Goal: Task Accomplishment & Management: Complete application form

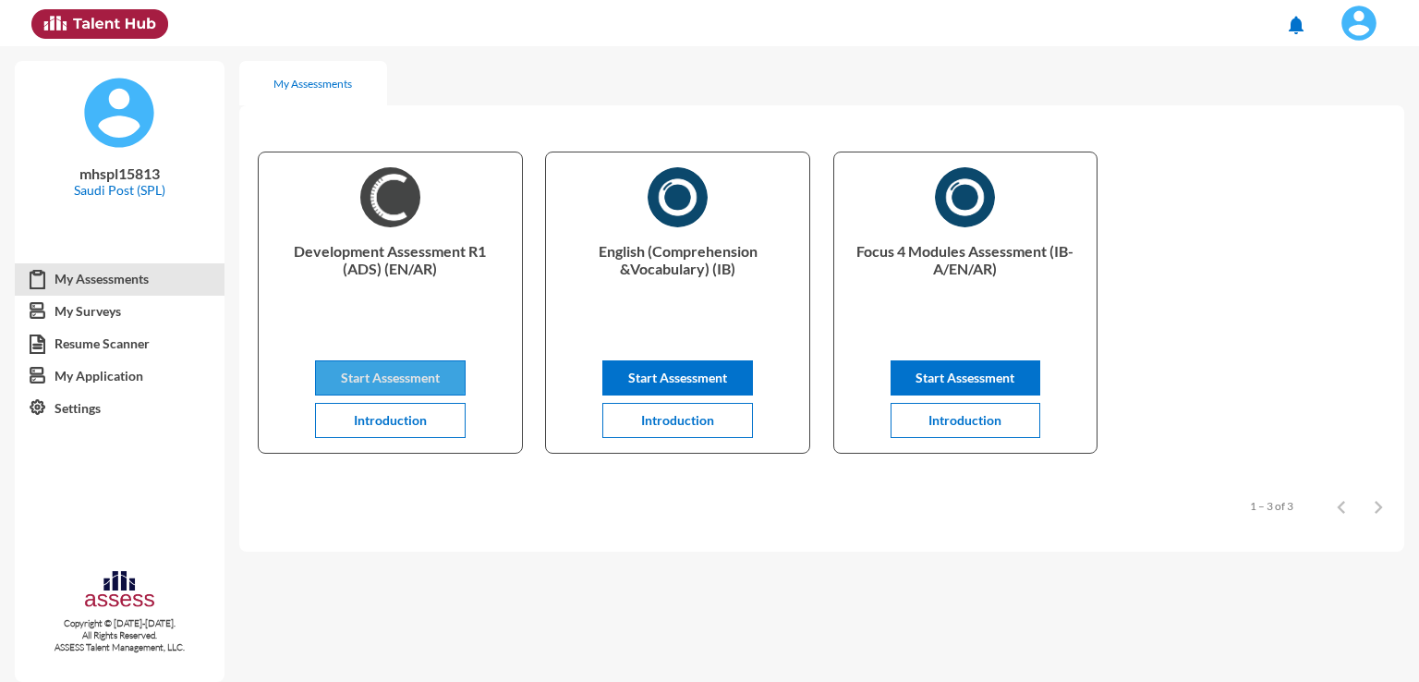
click at [384, 367] on button "Start Assessment" at bounding box center [390, 377] width 151 height 35
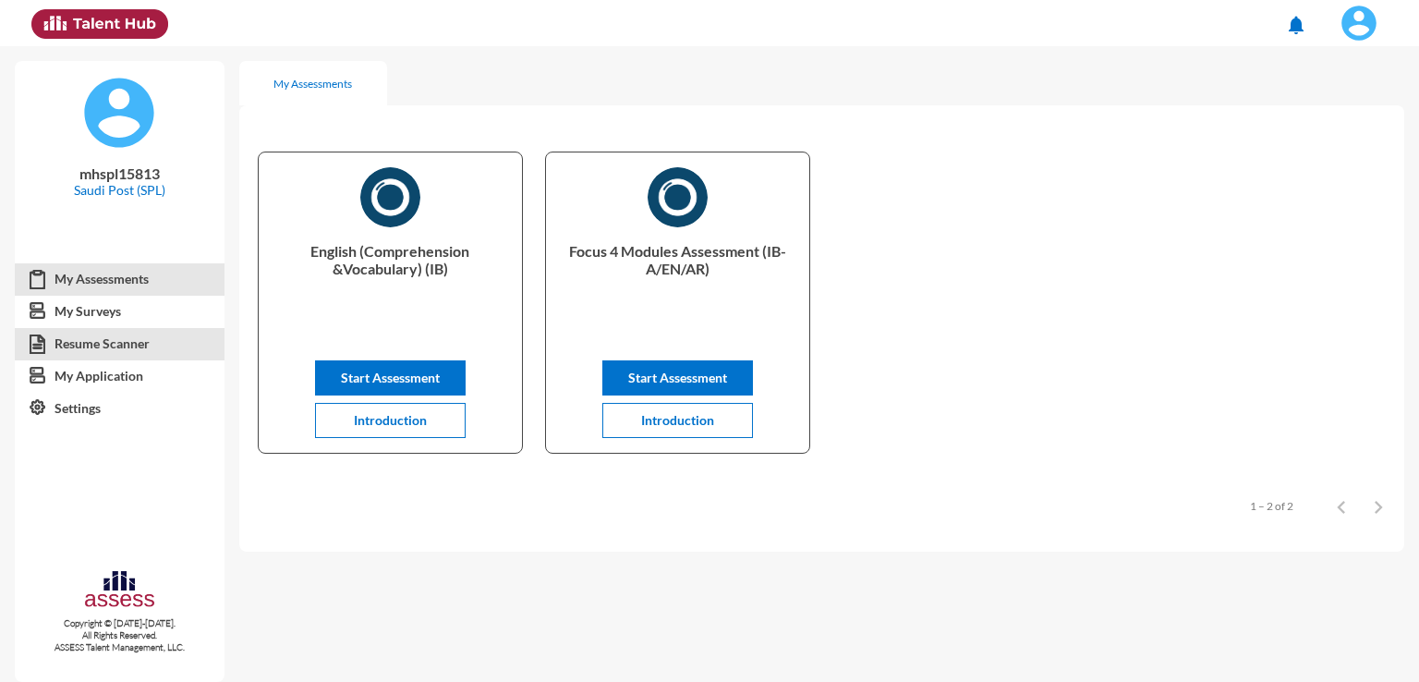
click at [123, 348] on link "Resume Scanner" at bounding box center [120, 343] width 210 height 33
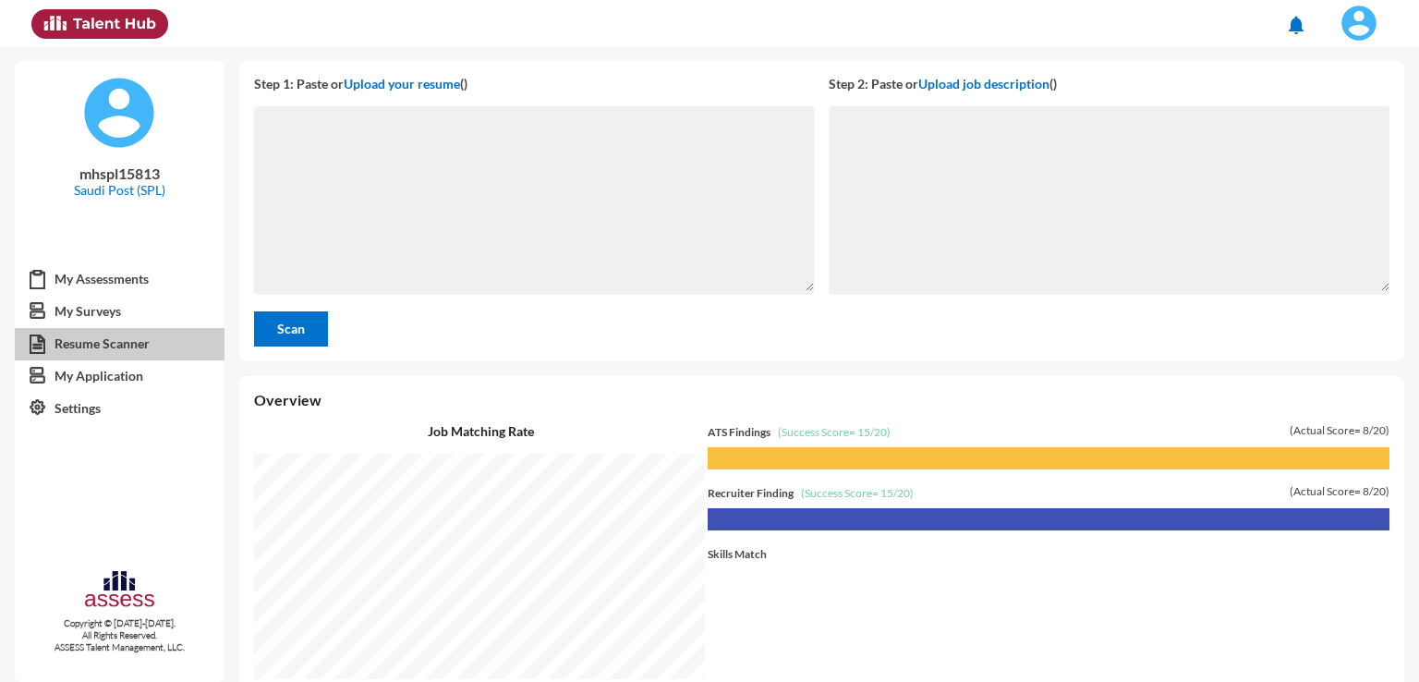
scroll to position [635, 1170]
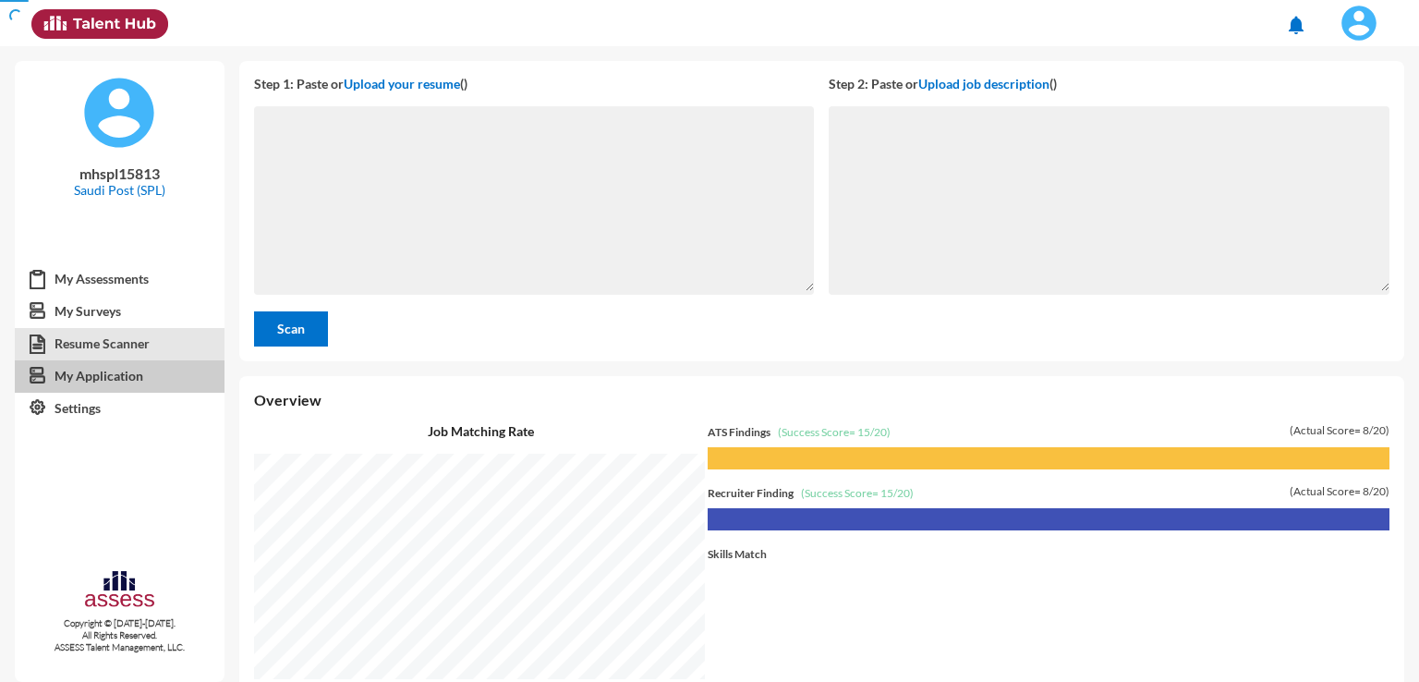
click at [88, 377] on link "My Application" at bounding box center [120, 375] width 210 height 33
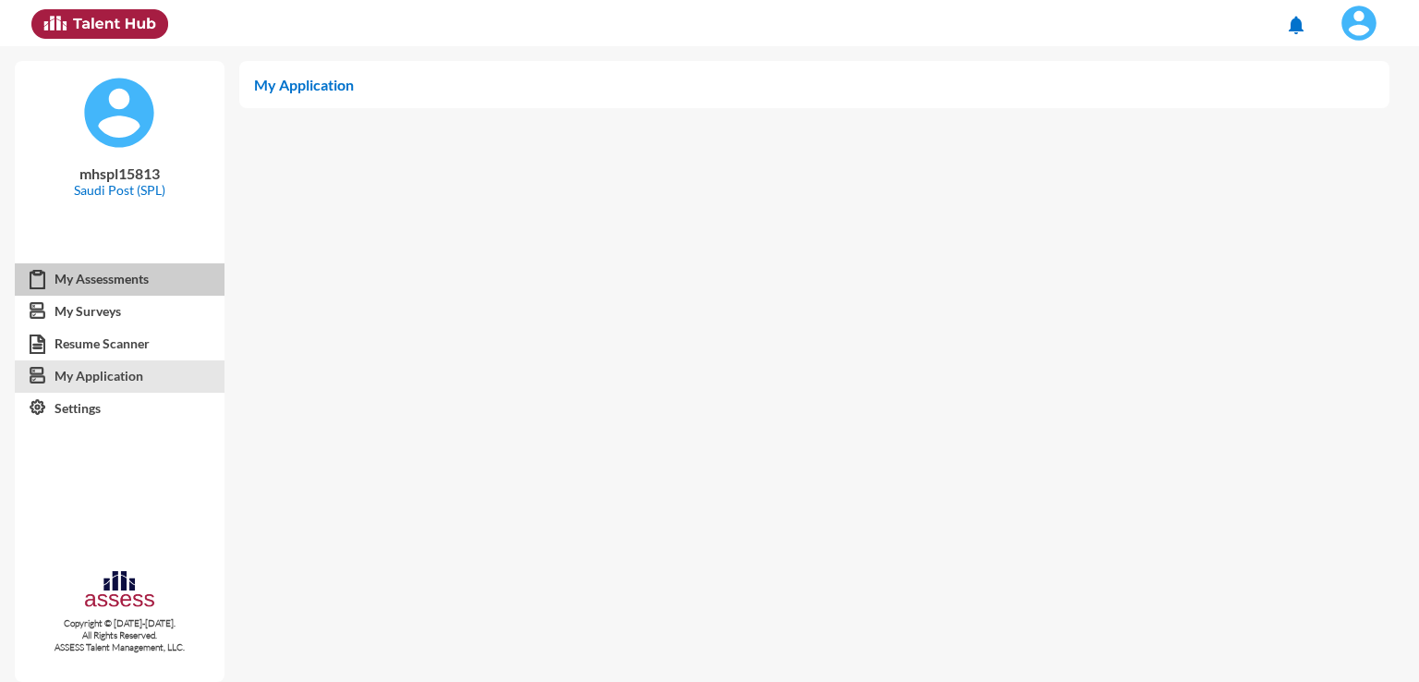
click at [113, 276] on link "My Assessments" at bounding box center [120, 278] width 210 height 33
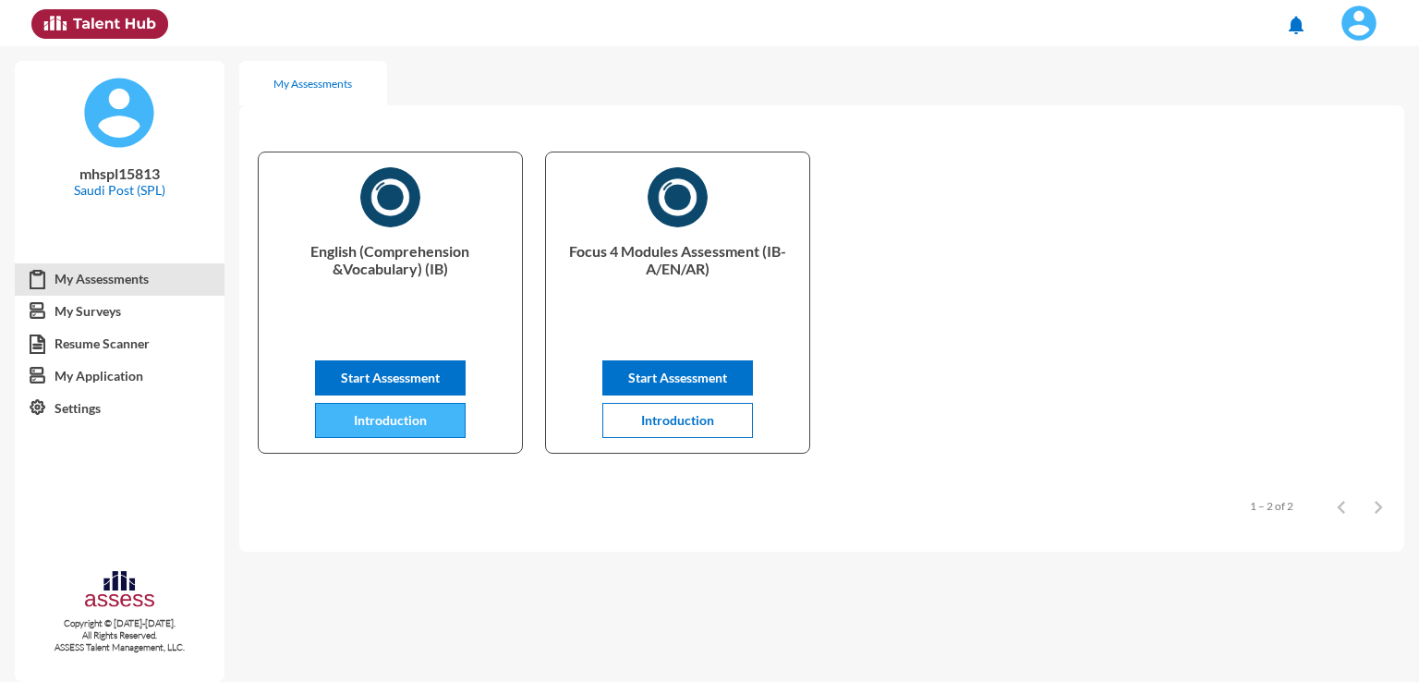
click at [410, 433] on button "Introduction" at bounding box center [390, 420] width 151 height 35
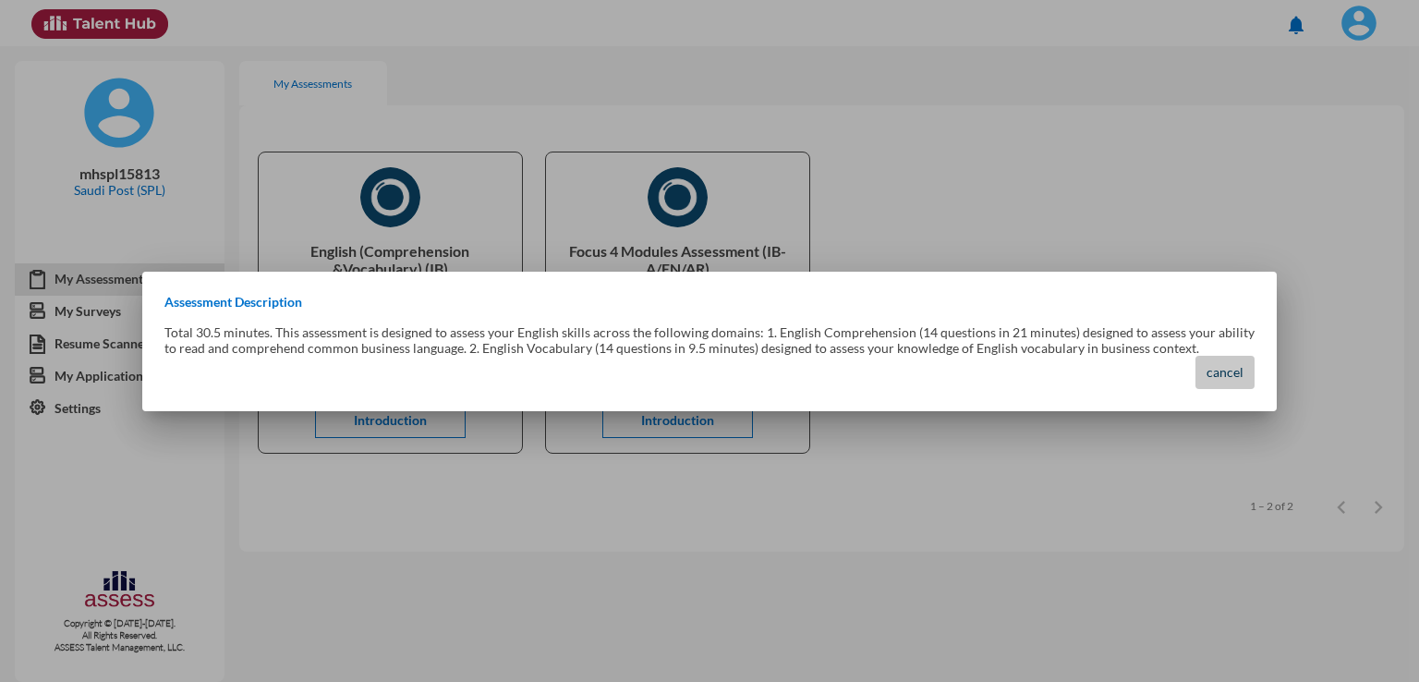
click at [1219, 356] on button "cancel" at bounding box center [1224, 372] width 59 height 33
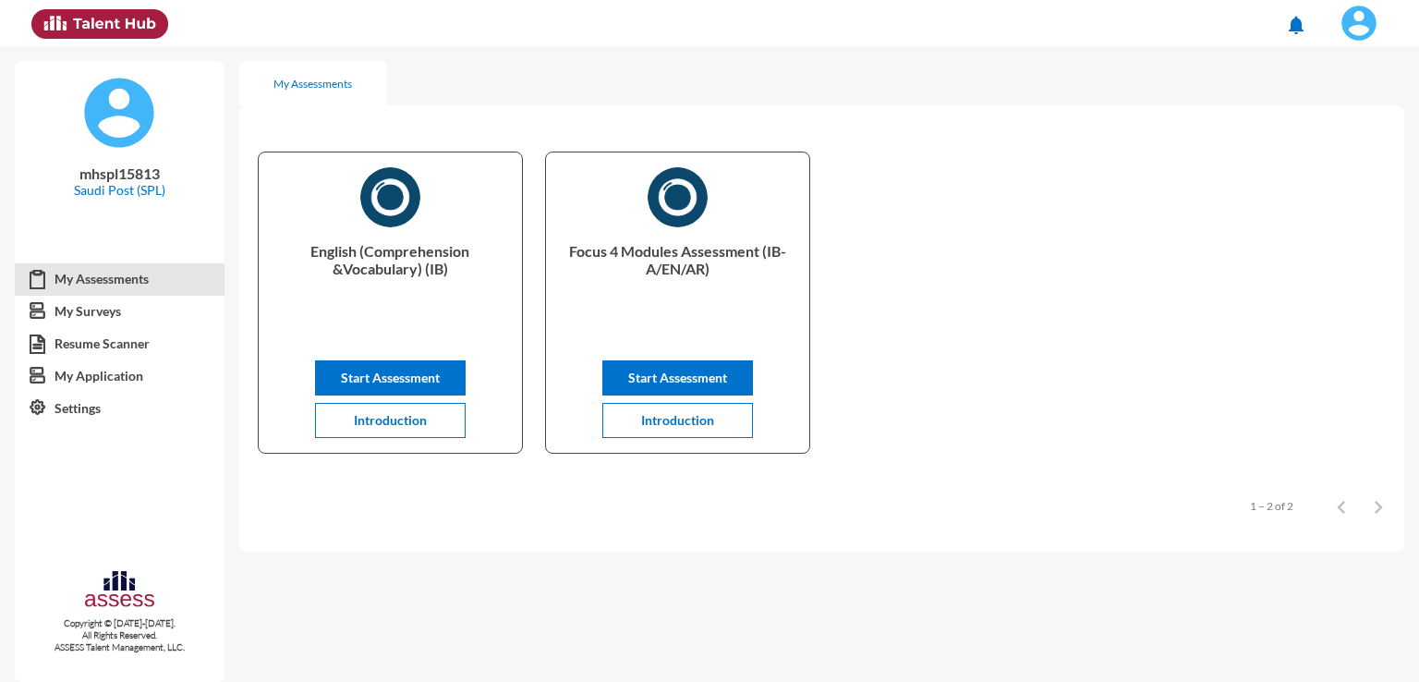
click at [486, 590] on mat-sidenav-content "My Assessments English (Comprehension &Vocabulary) (IB) Start Assessment Introd…" at bounding box center [829, 363] width 1180 height 635
click at [684, 433] on button "Introduction" at bounding box center [677, 420] width 151 height 35
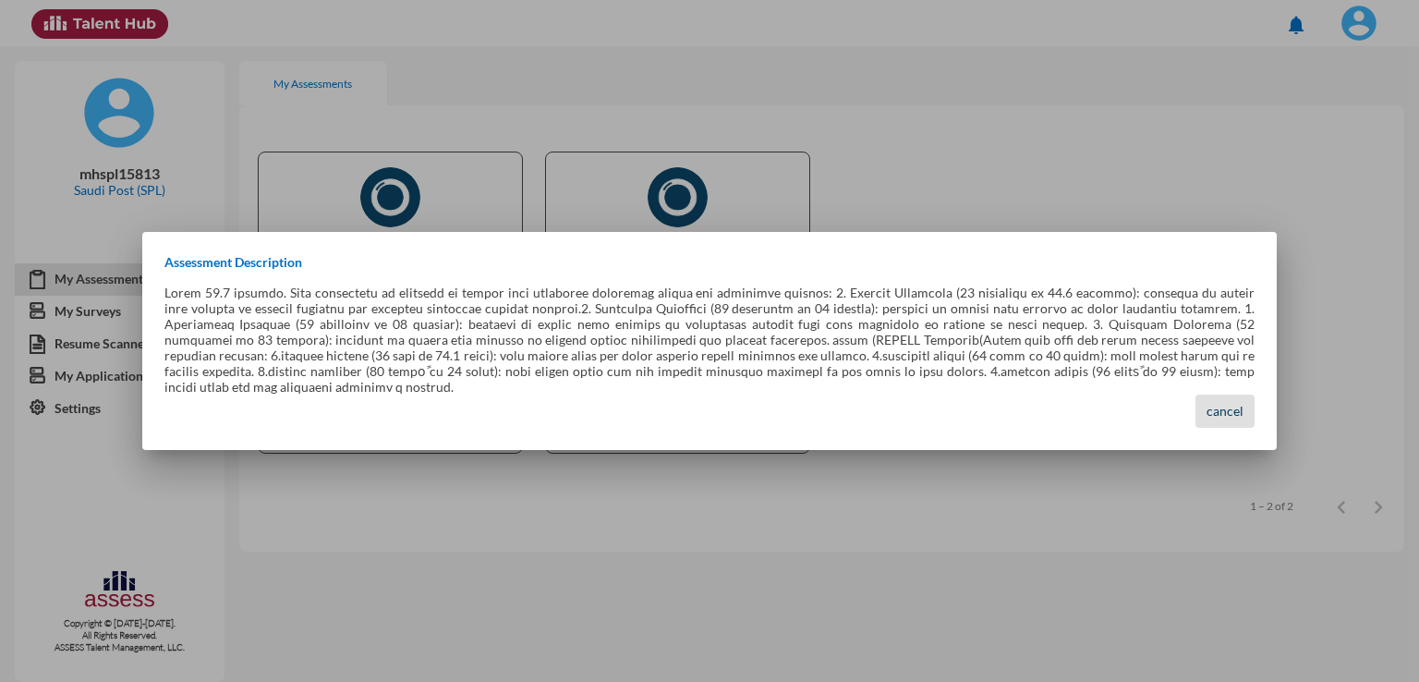
click at [1232, 406] on span "cancel" at bounding box center [1224, 411] width 37 height 16
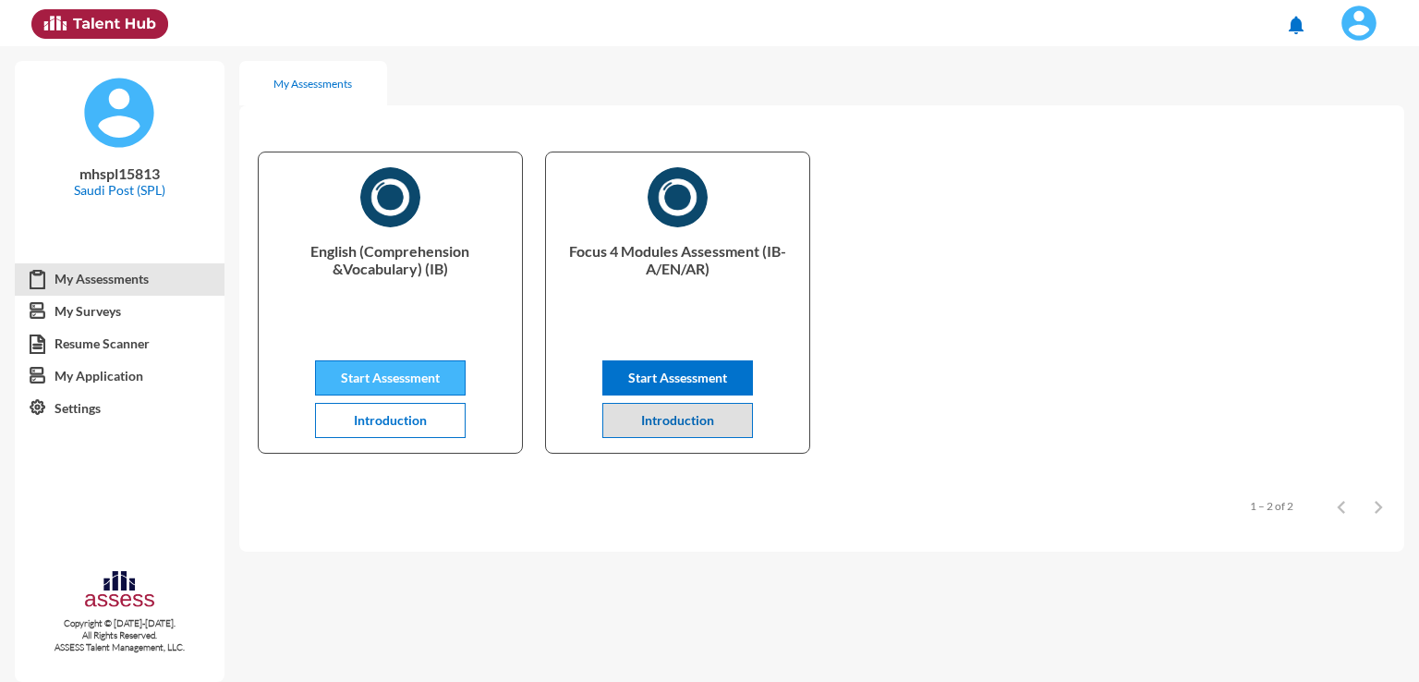
click at [451, 384] on button "Start Assessment" at bounding box center [390, 377] width 151 height 35
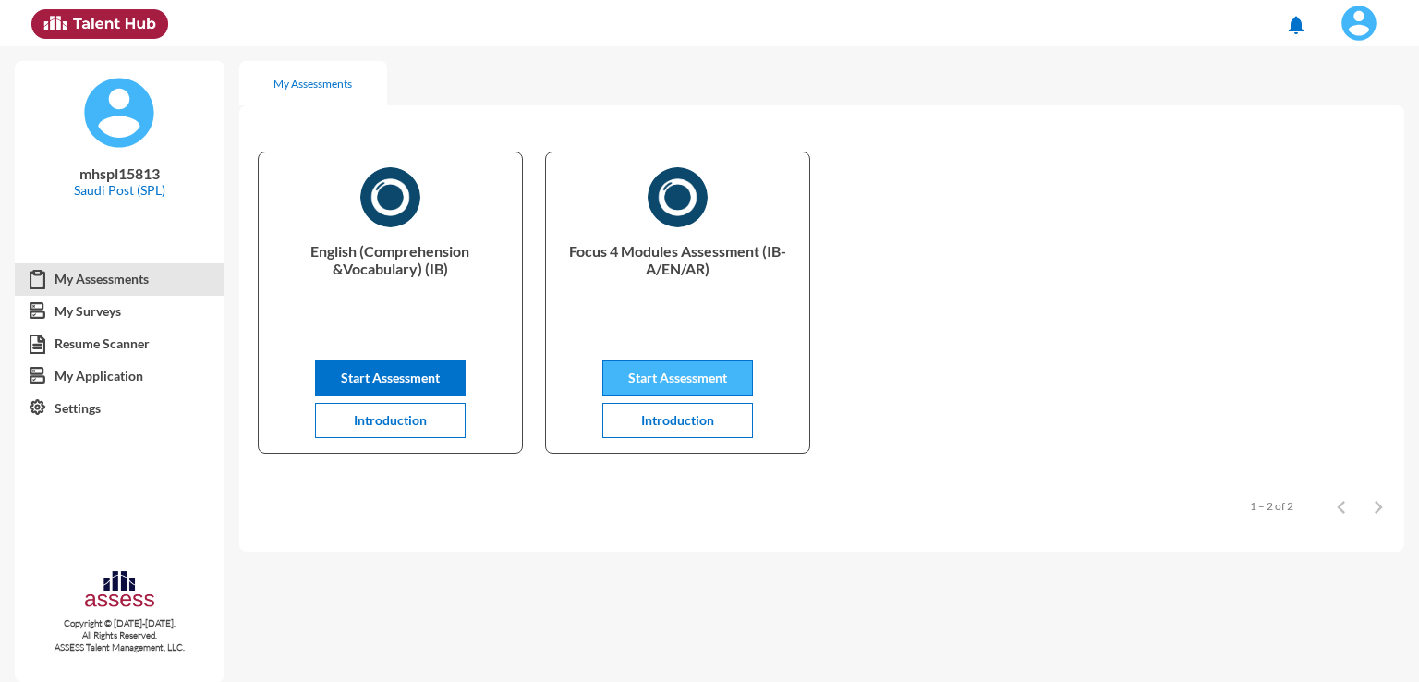
click at [708, 378] on span "Start Assessment" at bounding box center [677, 377] width 99 height 16
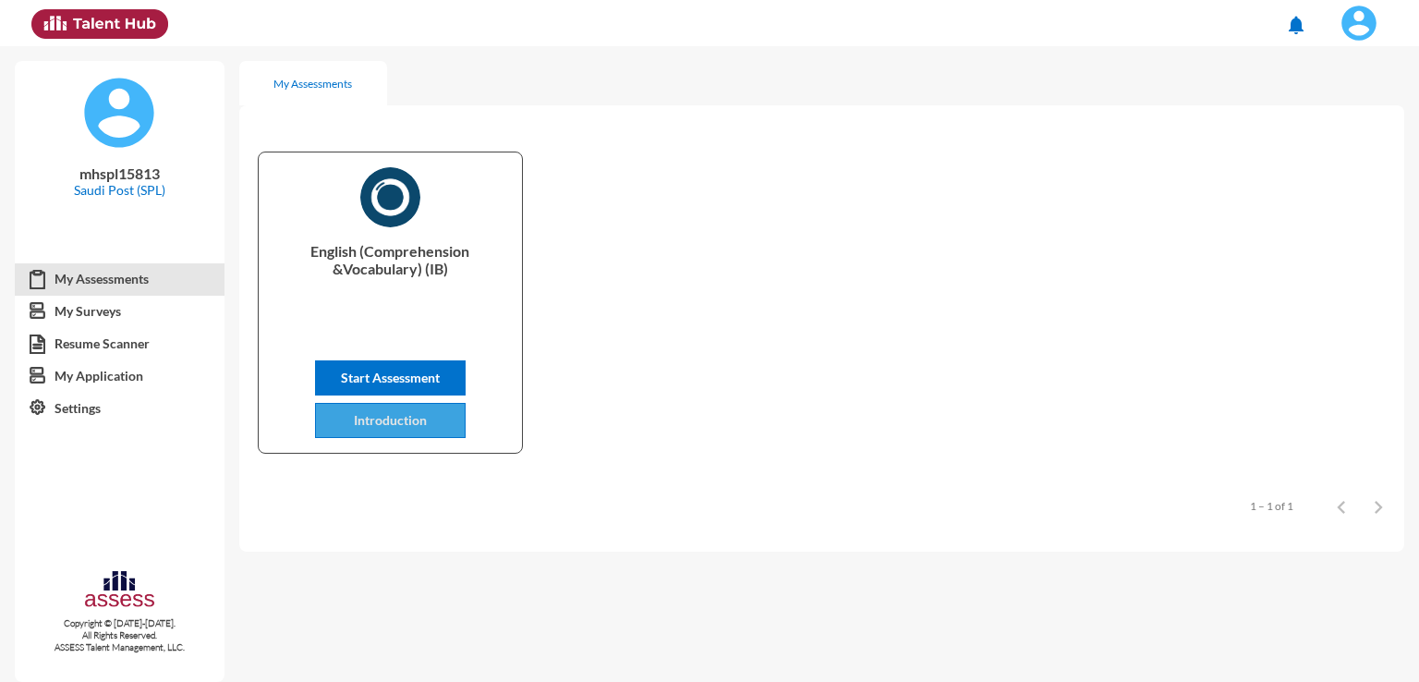
click at [403, 430] on button "Introduction" at bounding box center [390, 420] width 151 height 35
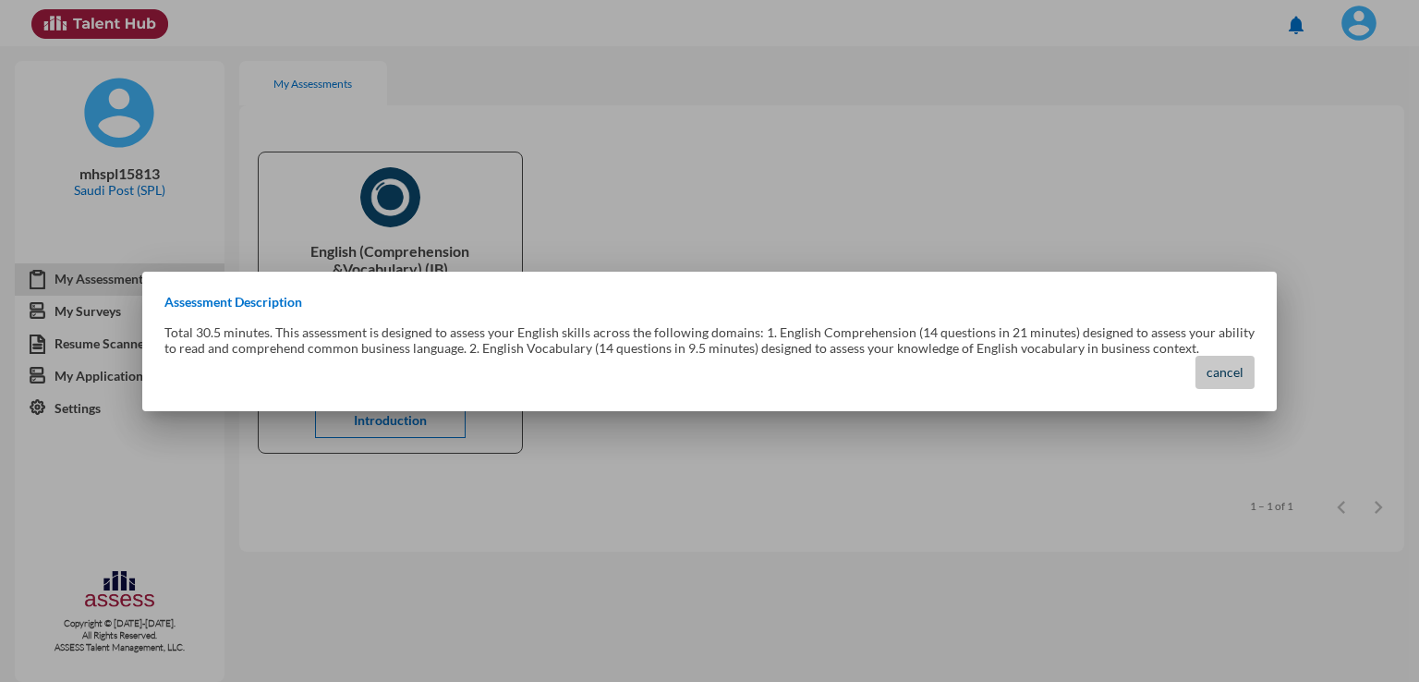
click at [1229, 385] on button "cancel" at bounding box center [1224, 372] width 59 height 33
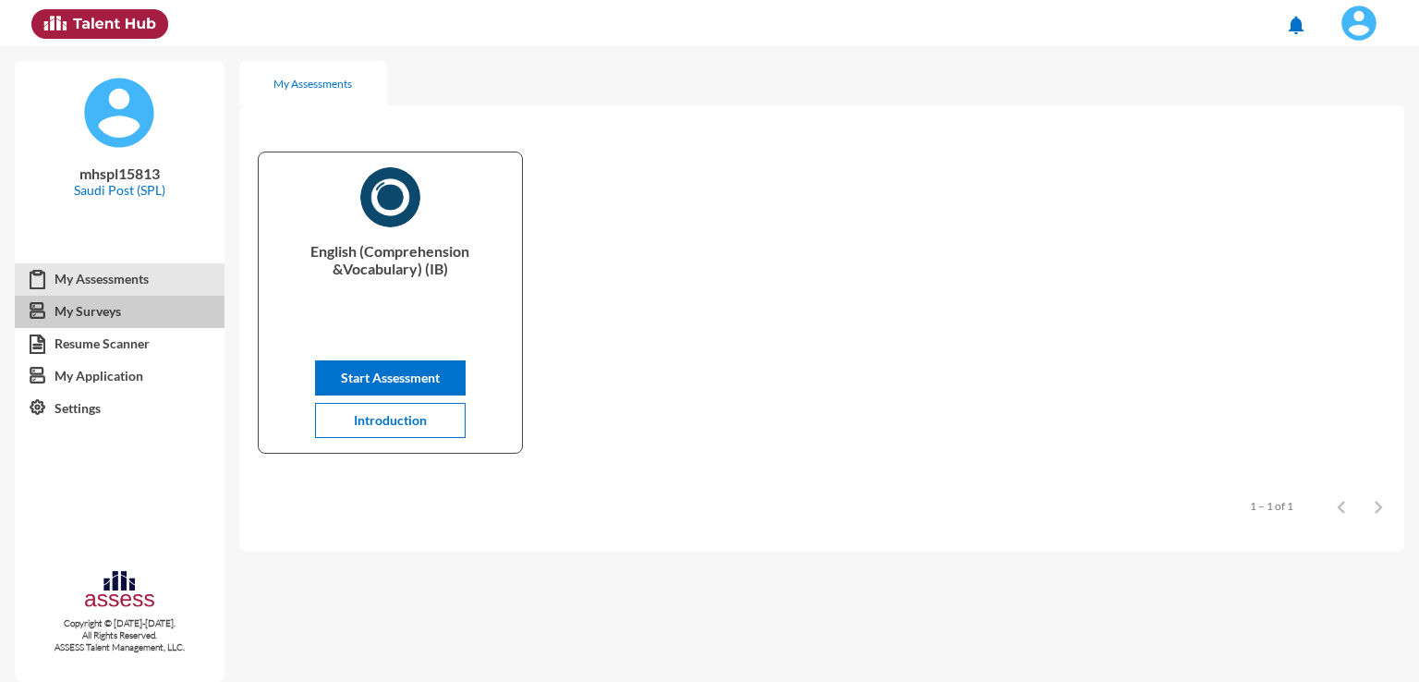
click at [129, 320] on link "My Surveys" at bounding box center [120, 311] width 210 height 33
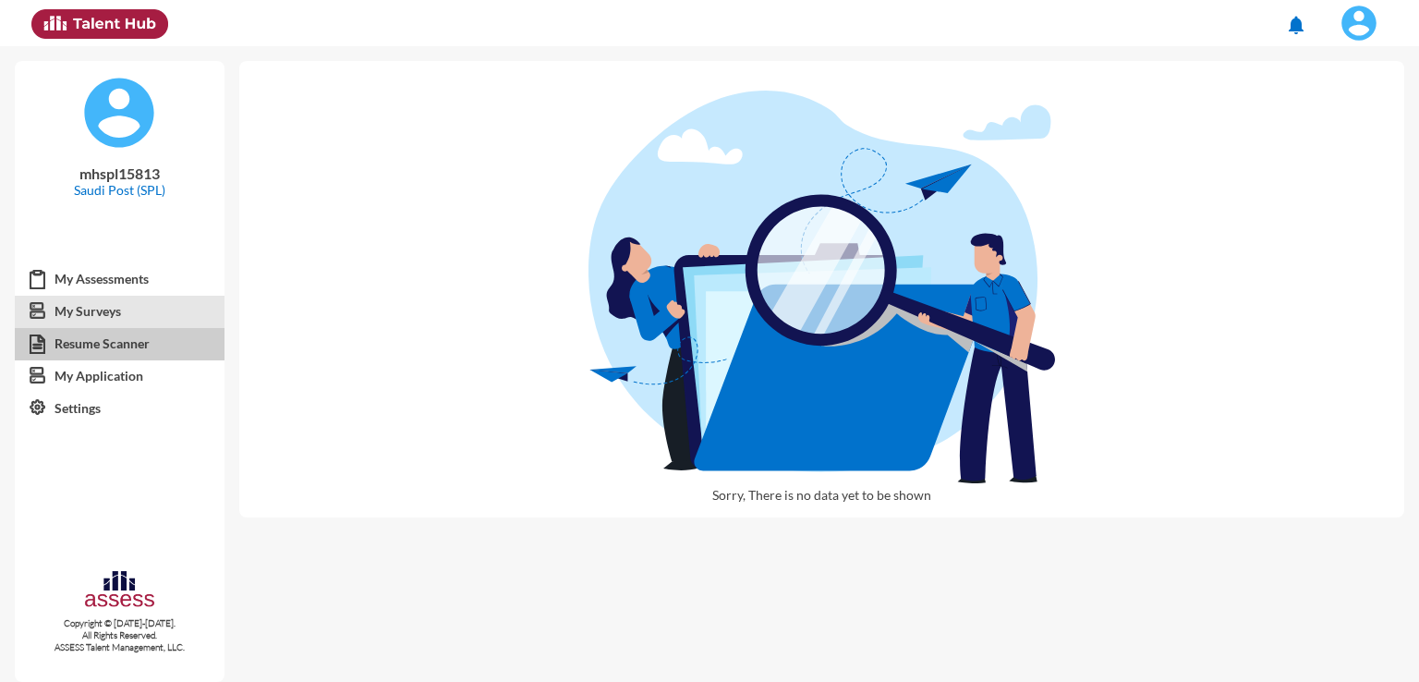
click at [132, 342] on link "Resume Scanner" at bounding box center [120, 343] width 210 height 33
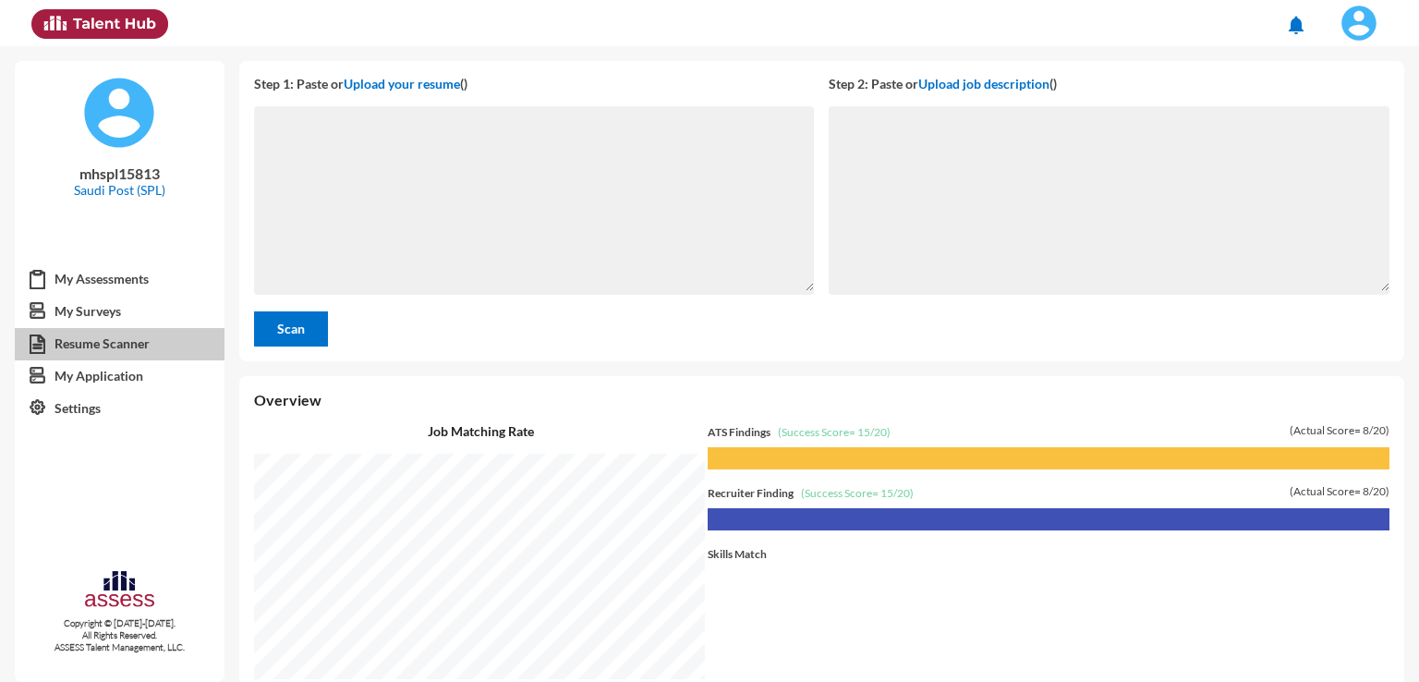
scroll to position [635, 1170]
click at [128, 381] on link "My Application" at bounding box center [120, 375] width 210 height 33
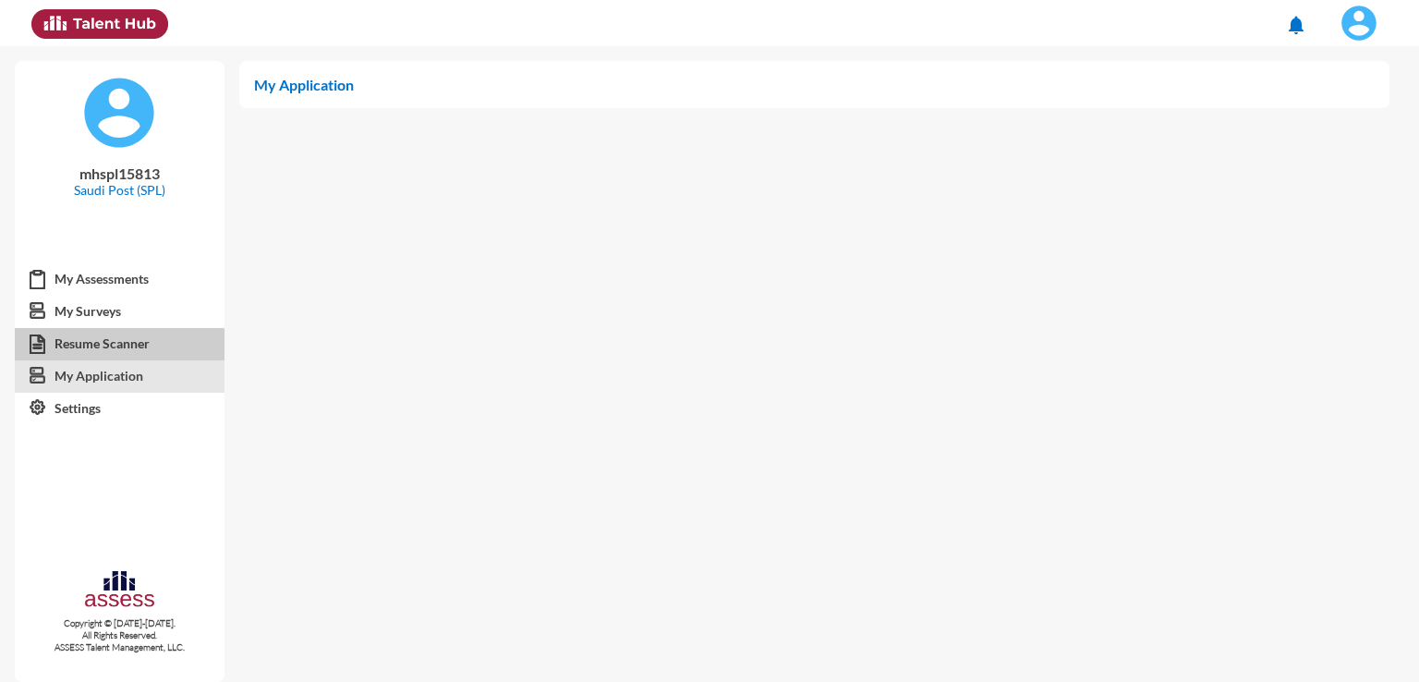
click at [137, 338] on link "Resume Scanner" at bounding box center [120, 343] width 210 height 33
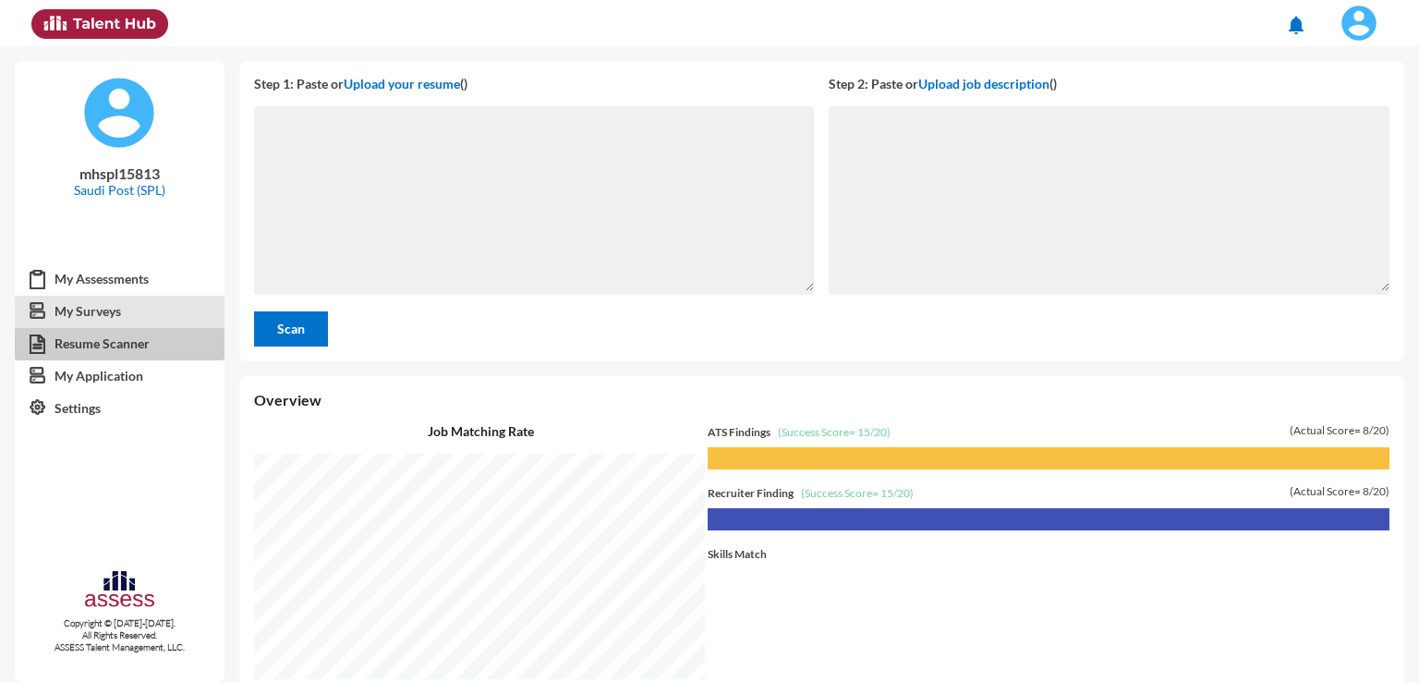
scroll to position [635, 1170]
click at [126, 307] on link "My Surveys" at bounding box center [120, 311] width 210 height 33
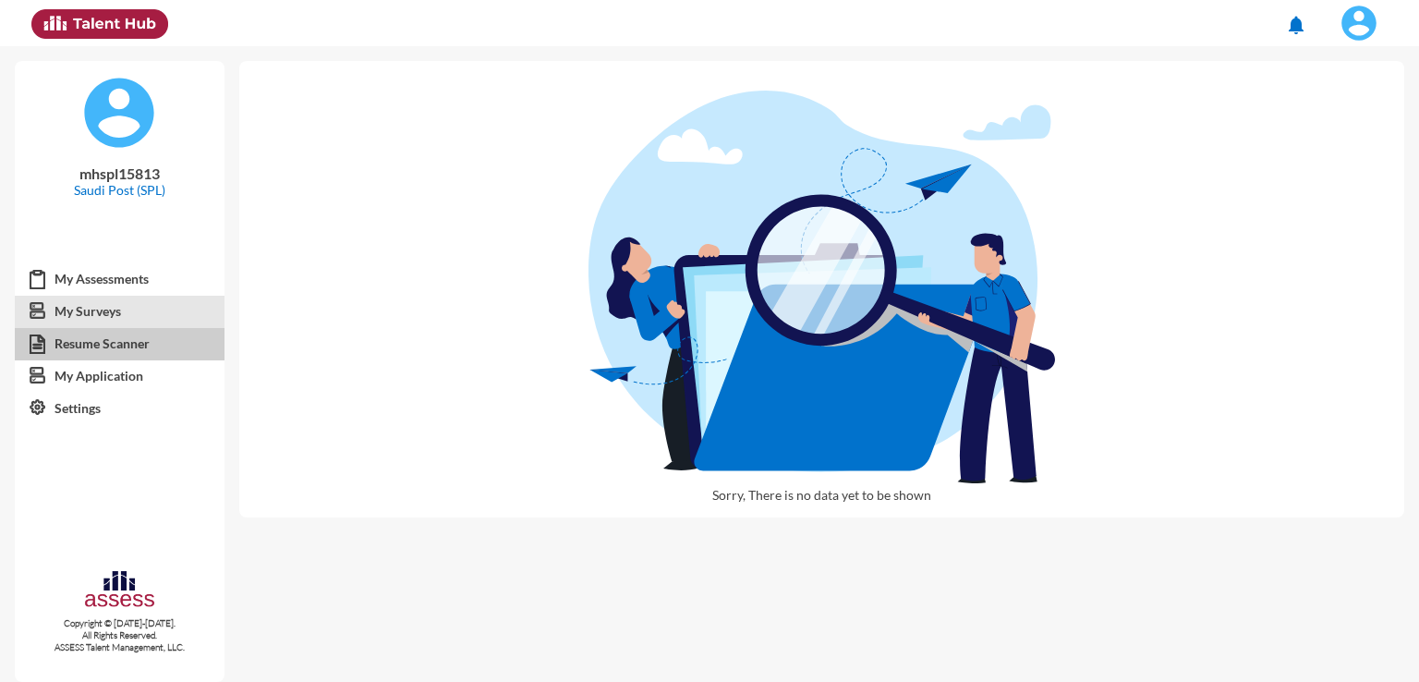
click at [119, 356] on link "Resume Scanner" at bounding box center [120, 343] width 210 height 33
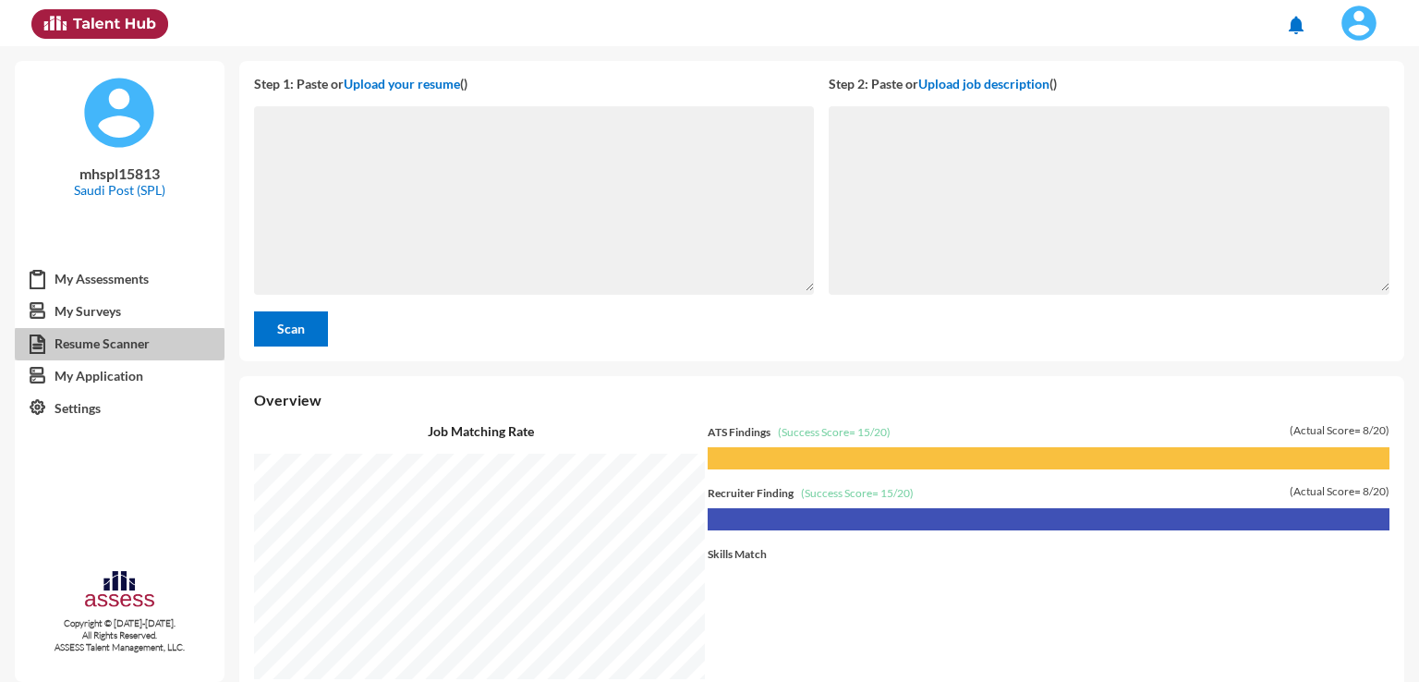
scroll to position [635, 1170]
click at [111, 274] on link "My Assessments" at bounding box center [120, 278] width 210 height 33
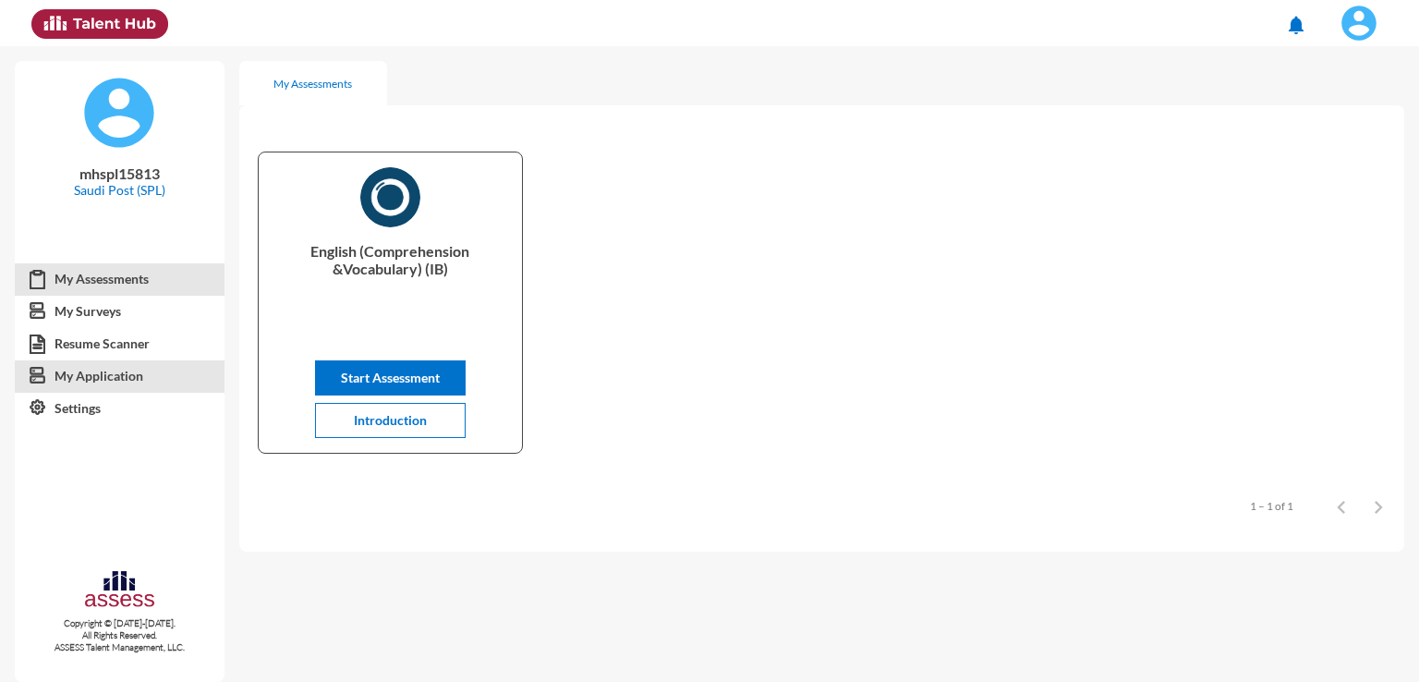
click at [127, 370] on link "My Application" at bounding box center [120, 375] width 210 height 33
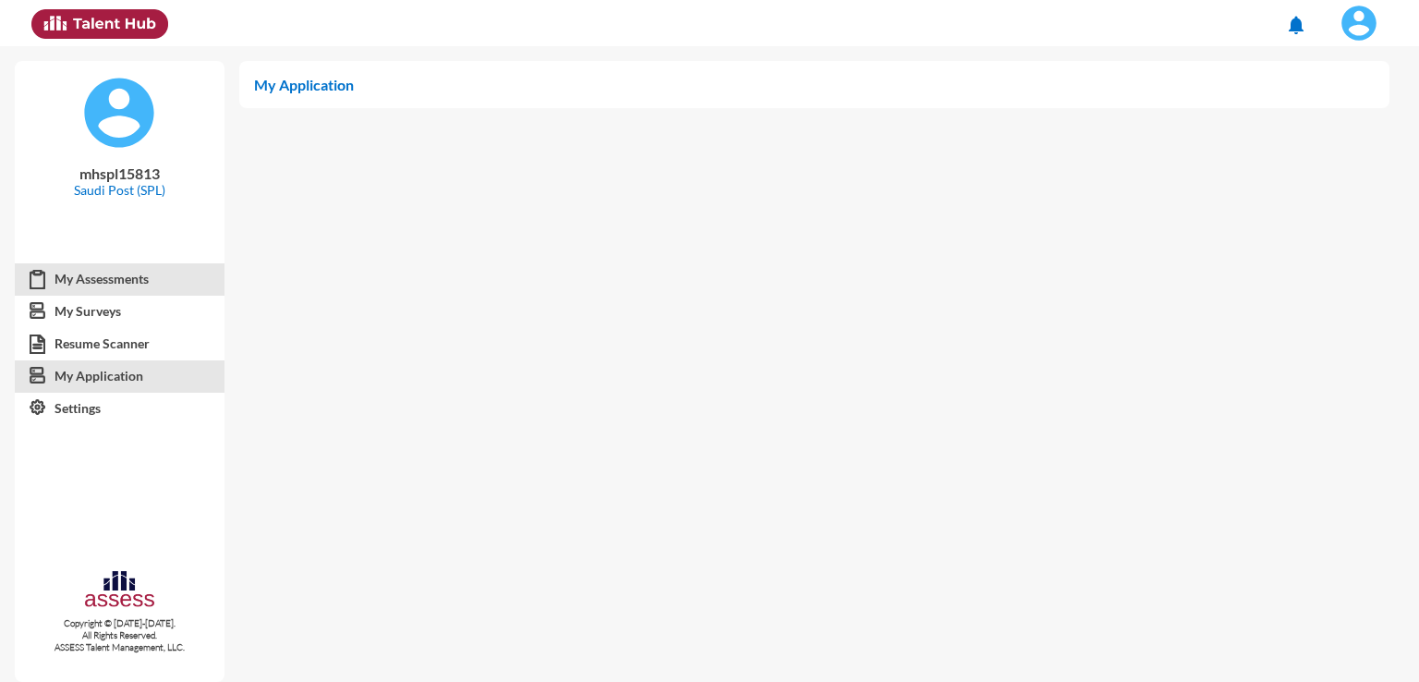
click at [117, 277] on link "My Assessments" at bounding box center [120, 278] width 210 height 33
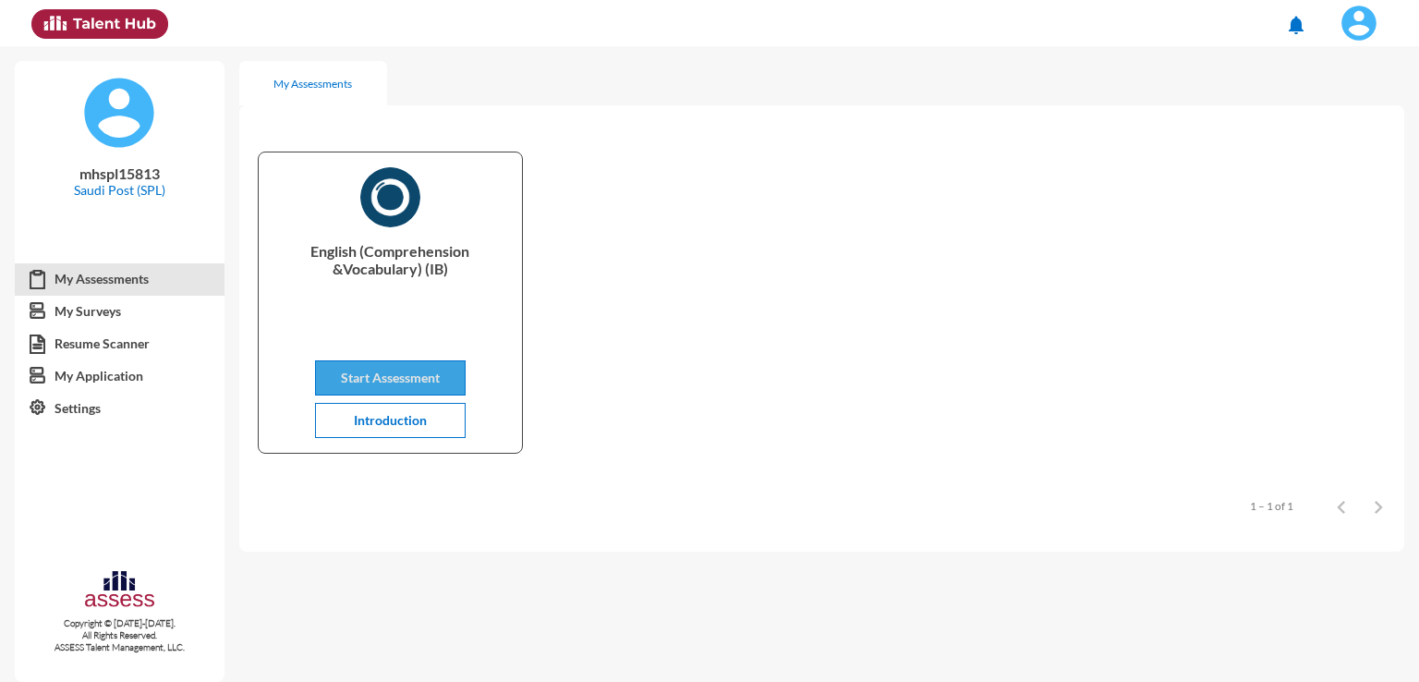
click at [423, 388] on button "Start Assessment" at bounding box center [390, 377] width 151 height 35
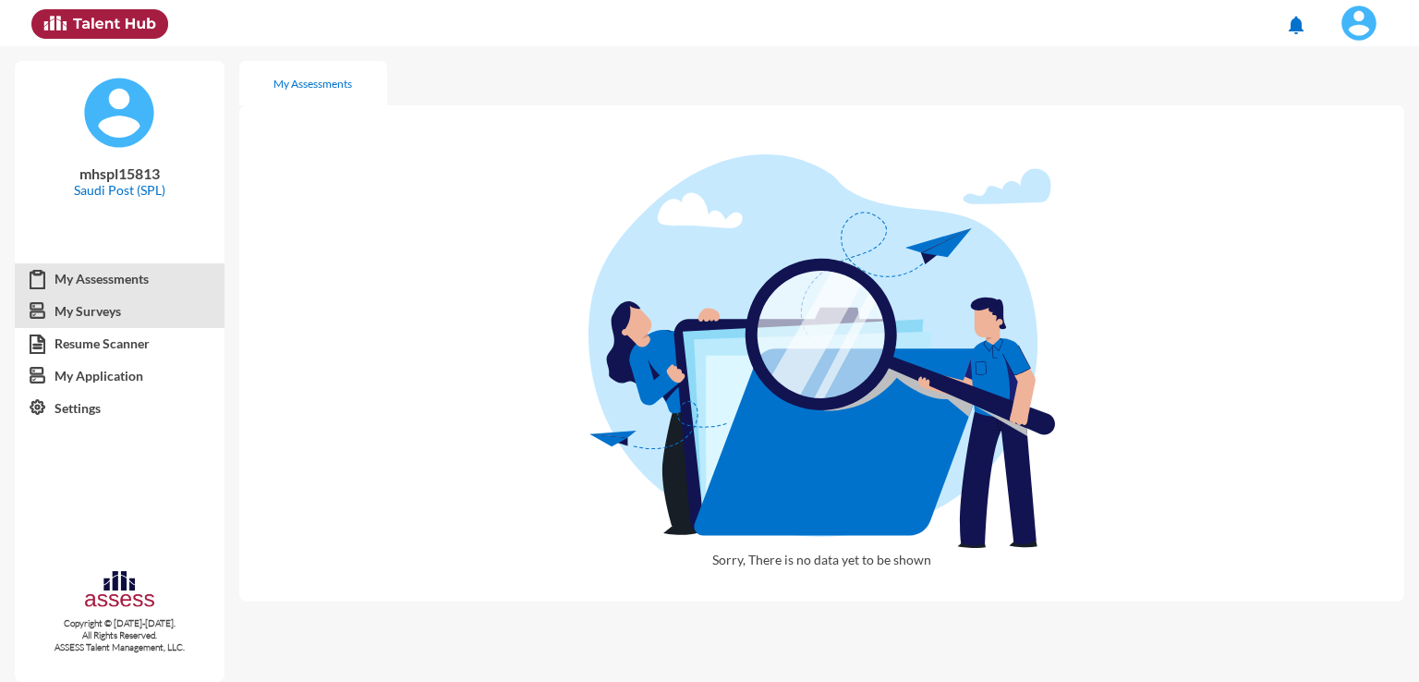
click at [111, 304] on link "My Surveys" at bounding box center [120, 311] width 210 height 33
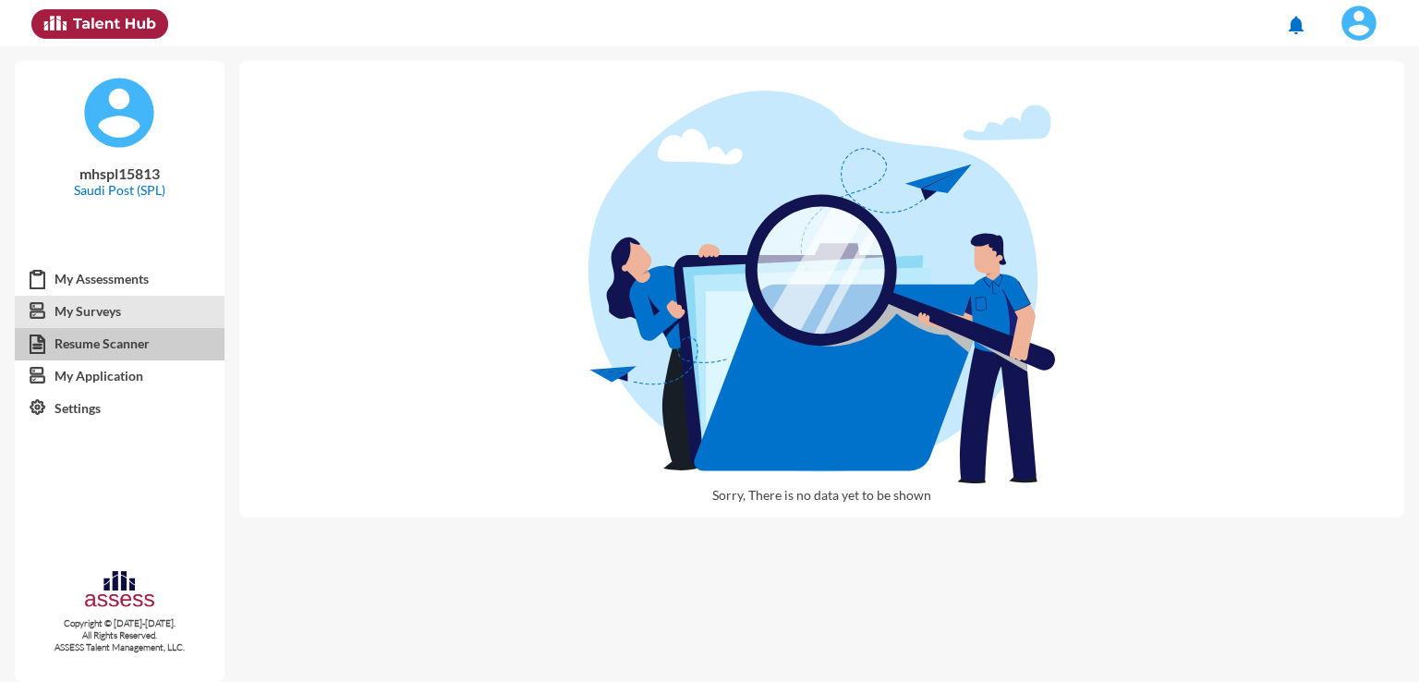
click at [126, 344] on link "Resume Scanner" at bounding box center [120, 343] width 210 height 33
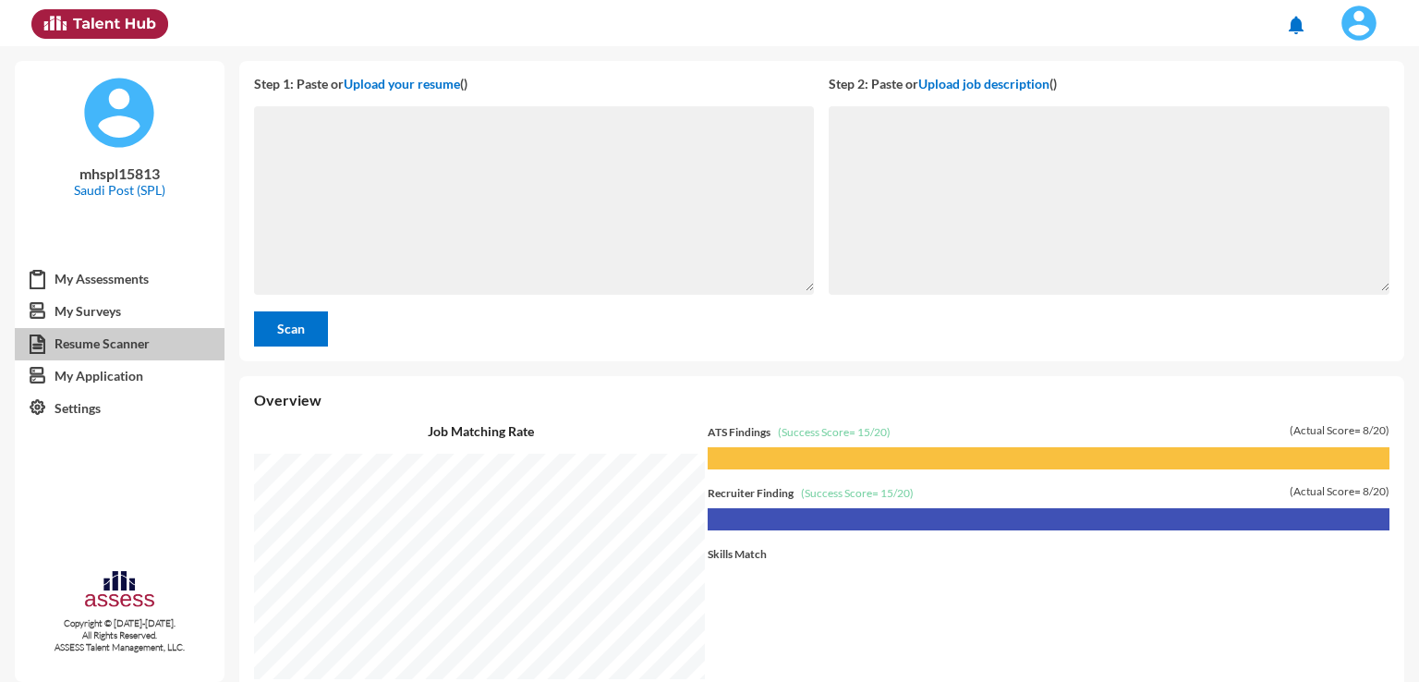
scroll to position [635, 1170]
click at [110, 371] on link "My Application" at bounding box center [120, 375] width 210 height 33
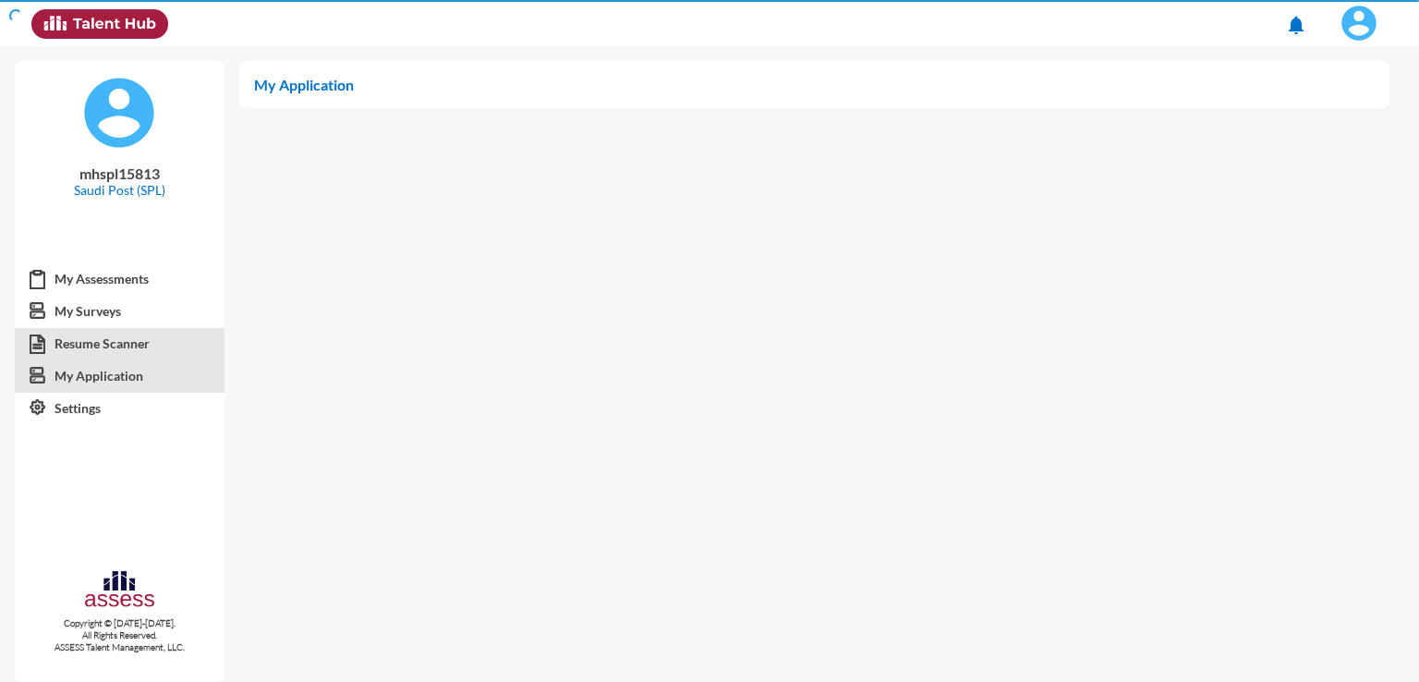
click at [122, 339] on link "Resume Scanner" at bounding box center [120, 343] width 210 height 33
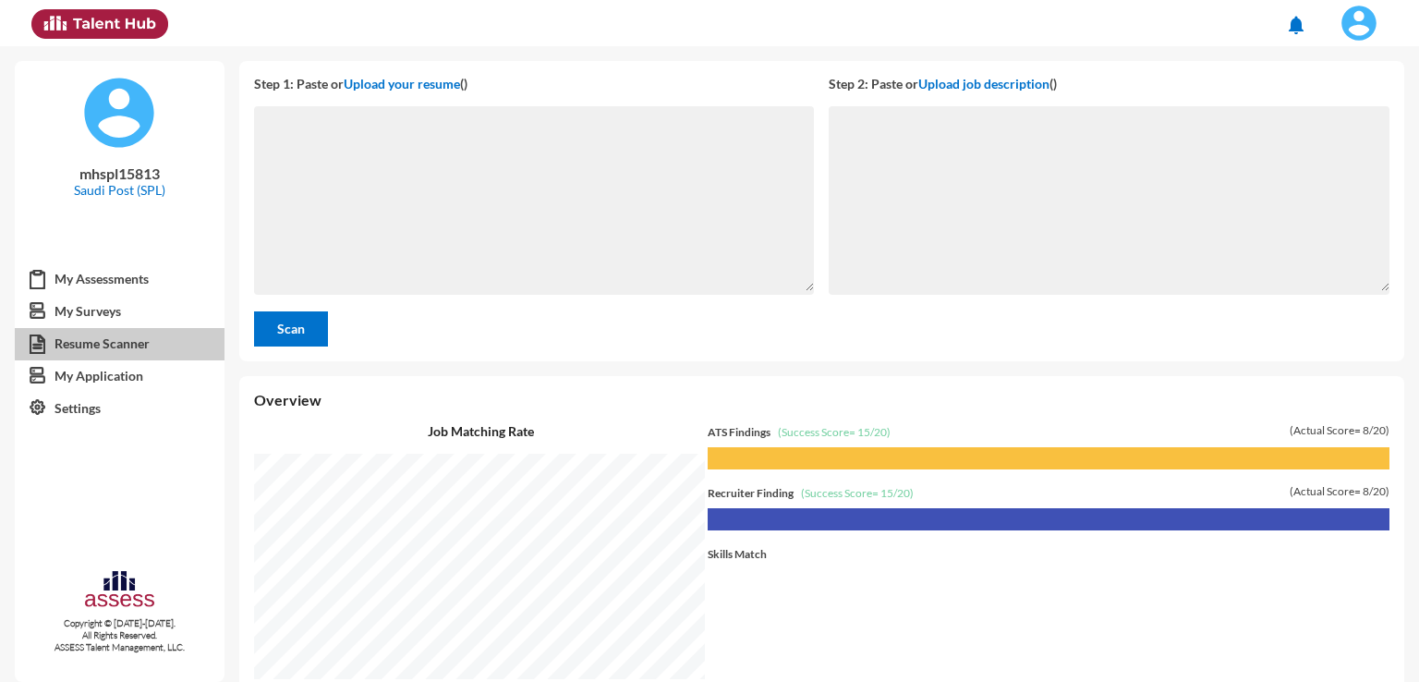
scroll to position [635, 1170]
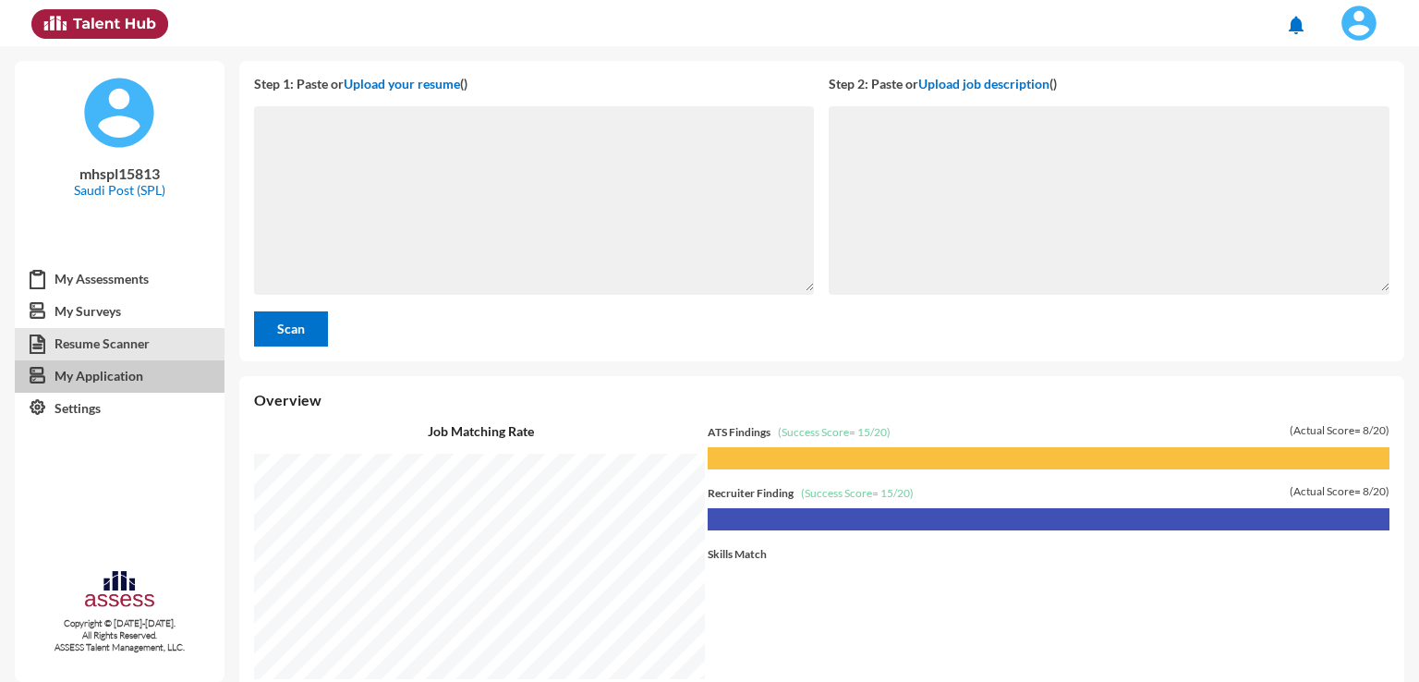
click at [129, 381] on link "My Application" at bounding box center [120, 375] width 210 height 33
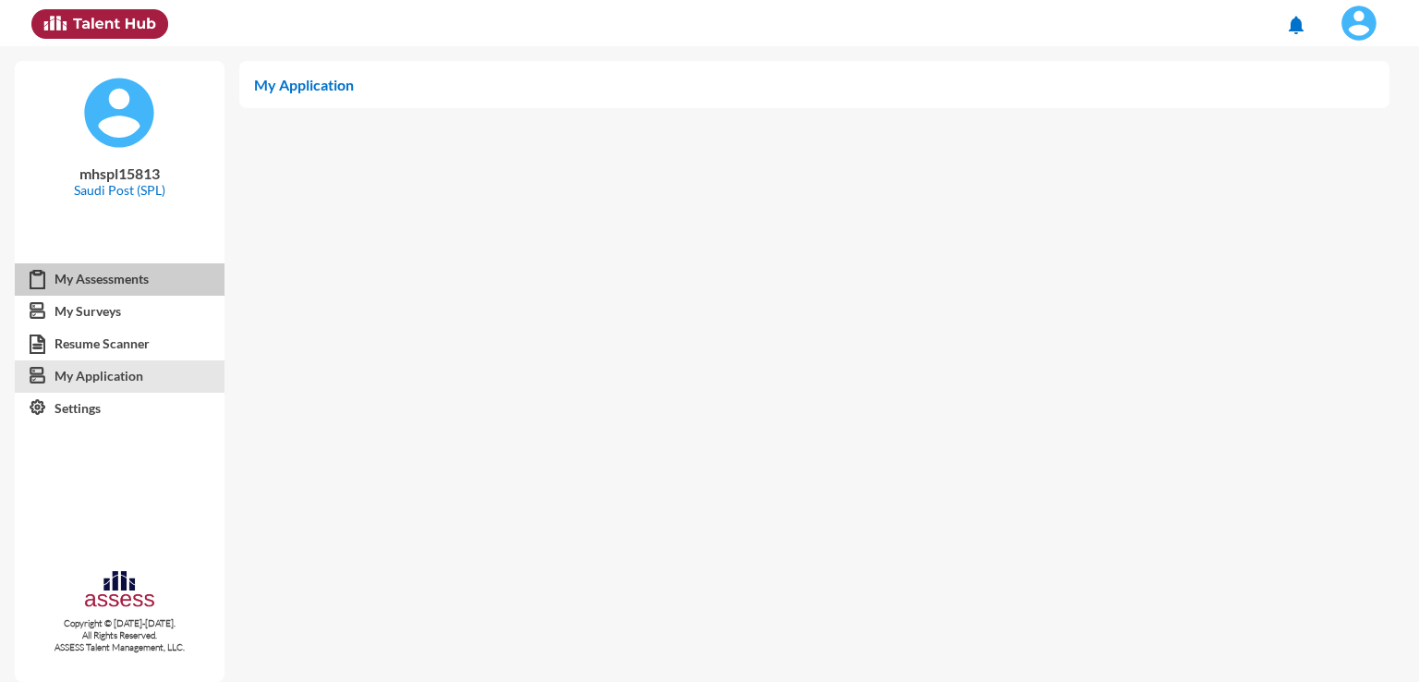
click at [139, 263] on link "My Assessments" at bounding box center [120, 278] width 210 height 33
